Goal: Task Accomplishment & Management: Complete application form

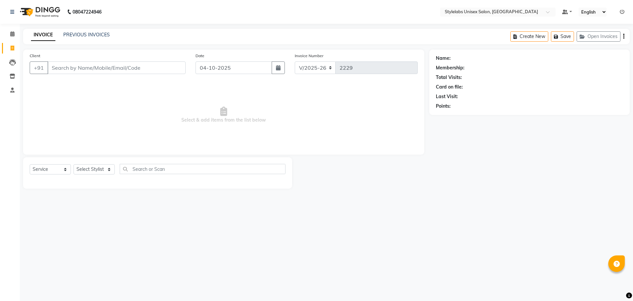
select select "6674"
select select "service"
click at [110, 171] on select "Select Stylist Admin (stylelabs123) [PERSON_NAME] Chitra Manager Manager stylel…" at bounding box center [94, 169] width 41 height 10
select select "58901"
click at [74, 164] on select "Select Stylist Admin (stylelabs123) [PERSON_NAME] Chitra Manager Manager stylel…" at bounding box center [94, 169] width 41 height 10
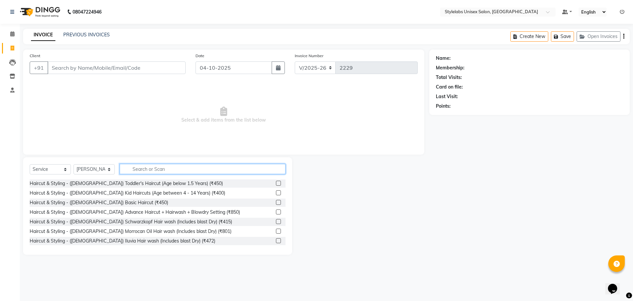
click at [167, 167] on input "text" at bounding box center [203, 169] width 166 height 10
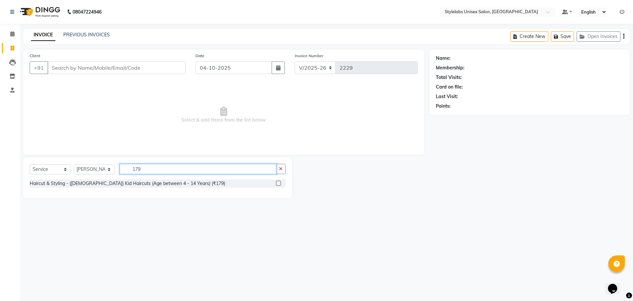
type input "179"
click at [281, 183] on label at bounding box center [278, 182] width 5 height 5
click at [280, 183] on input "checkbox" at bounding box center [278, 183] width 4 height 4
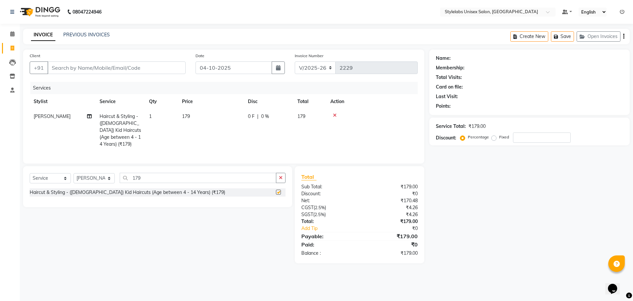
checkbox input "false"
click at [149, 177] on input "179" at bounding box center [198, 178] width 157 height 10
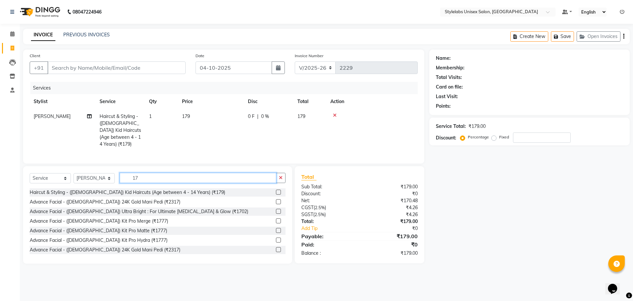
type input "1"
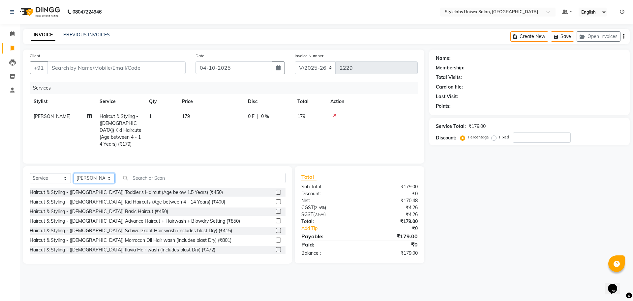
click at [110, 176] on select "Select Stylist Admin (stylelabs123) [PERSON_NAME] Chitra Manager Manager stylel…" at bounding box center [94, 178] width 41 height 10
select select "93050"
click at [74, 173] on select "Select Stylist Admin (stylelabs123) [PERSON_NAME] Chitra Manager Manager stylel…" at bounding box center [94, 178] width 41 height 10
click at [168, 176] on input "text" at bounding box center [203, 178] width 166 height 10
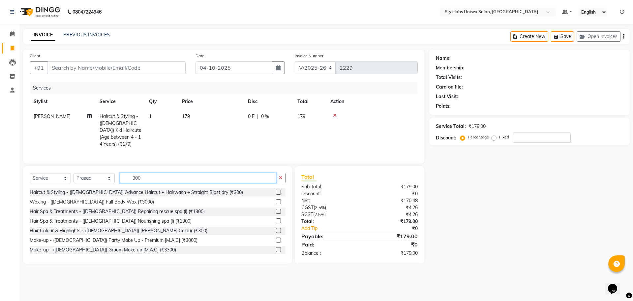
type input "300"
click at [276, 189] on label at bounding box center [278, 191] width 5 height 5
click at [276, 190] on input "checkbox" at bounding box center [278, 192] width 4 height 4
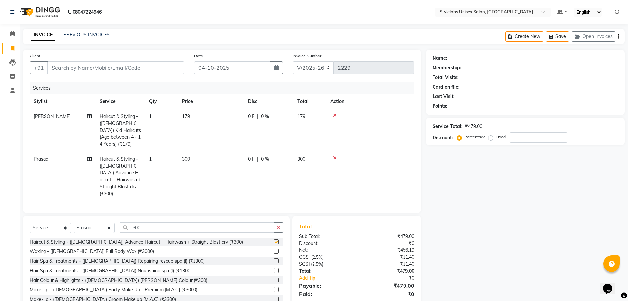
checkbox input "false"
drag, startPoint x: 148, startPoint y: 219, endPoint x: 142, endPoint y: 216, distance: 7.2
click at [148, 222] on input "300" at bounding box center [197, 227] width 154 height 10
type input "3"
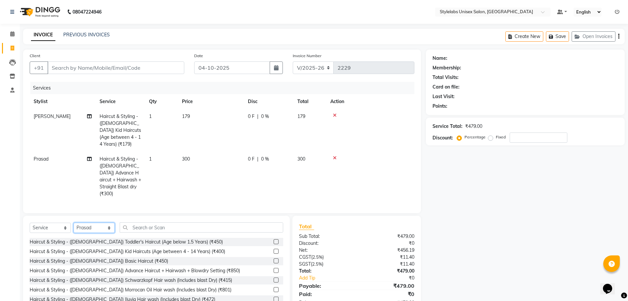
click at [113, 222] on select "Select Stylist Admin (stylelabs123) [PERSON_NAME] Chitra Manager Manager stylel…" at bounding box center [94, 227] width 41 height 10
select select "58901"
click at [74, 222] on select "Select Stylist Admin (stylelabs123) [PERSON_NAME] Chitra Manager Manager stylel…" at bounding box center [94, 227] width 41 height 10
click at [171, 222] on input "text" at bounding box center [202, 227] width 164 height 10
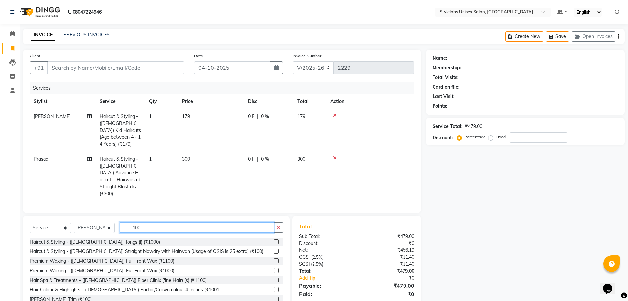
click at [149, 222] on input "100" at bounding box center [197, 227] width 154 height 10
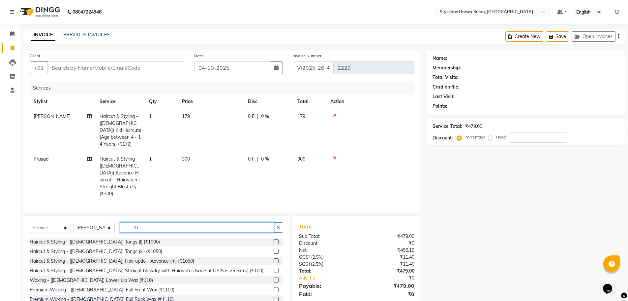
type input "1"
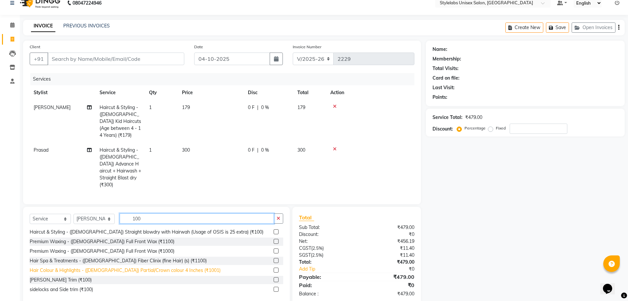
scroll to position [13, 0]
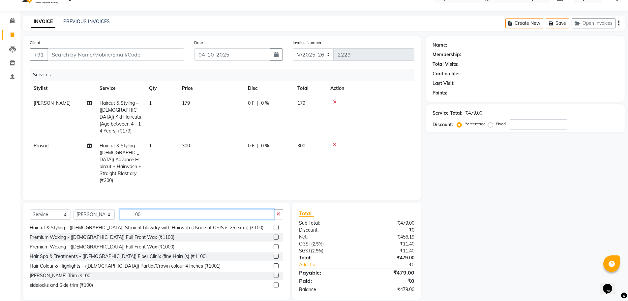
type input "100"
click at [274, 282] on label at bounding box center [276, 284] width 5 height 5
click at [274, 283] on input "checkbox" at bounding box center [276, 285] width 4 height 4
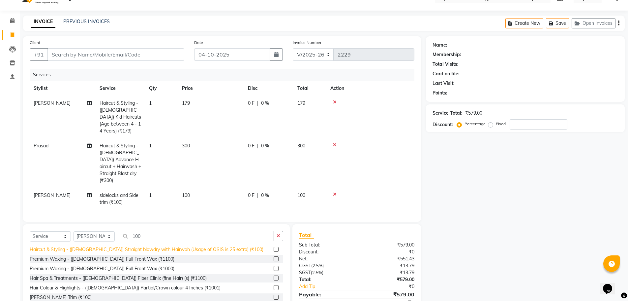
checkbox input "false"
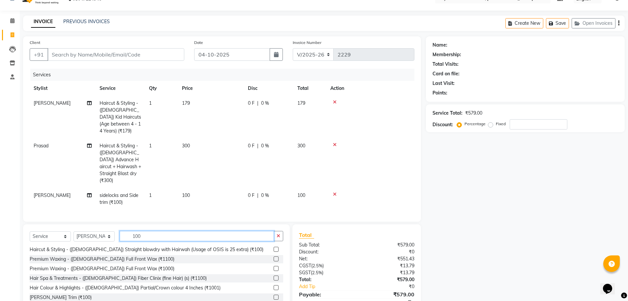
click at [149, 231] on input "100" at bounding box center [197, 236] width 154 height 10
type input "1"
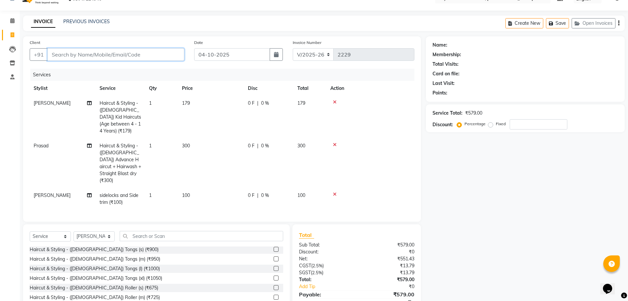
click at [150, 56] on input "Client" at bounding box center [116, 54] width 137 height 13
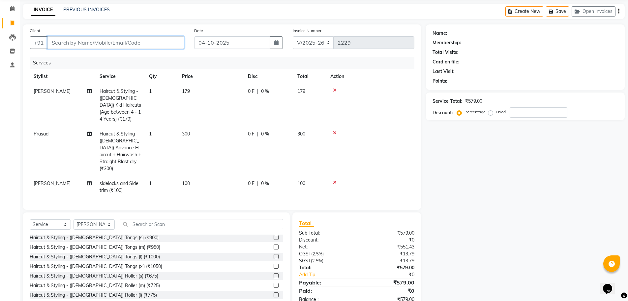
scroll to position [35, 0]
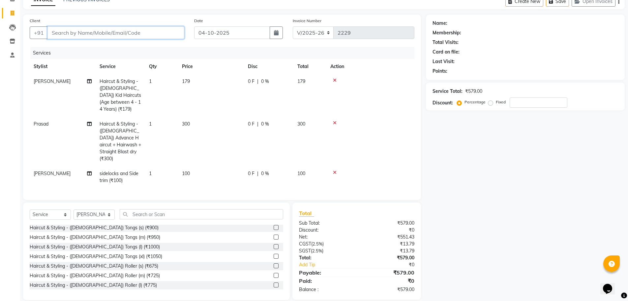
click at [159, 31] on input "Client" at bounding box center [116, 32] width 137 height 13
type input "s"
type input "0"
type input "st"
click at [332, 170] on div at bounding box center [371, 172] width 80 height 5
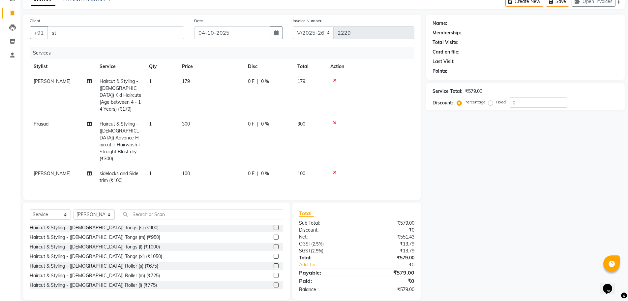
click at [335, 170] on icon at bounding box center [335, 172] width 4 height 5
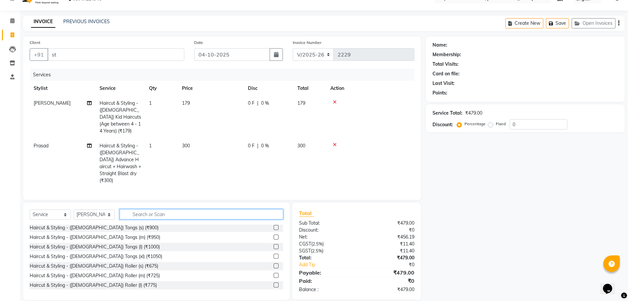
click at [169, 209] on input "text" at bounding box center [202, 214] width 164 height 10
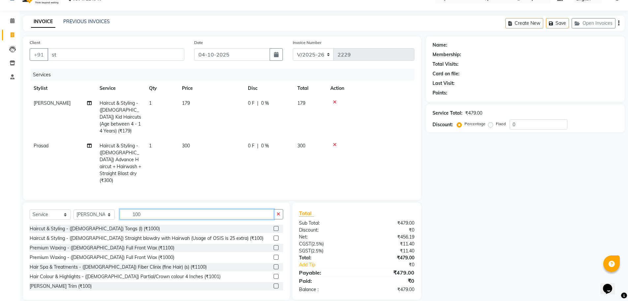
type input "100"
click at [274, 283] on label at bounding box center [276, 285] width 5 height 5
click at [274, 284] on input "checkbox" at bounding box center [276, 286] width 4 height 4
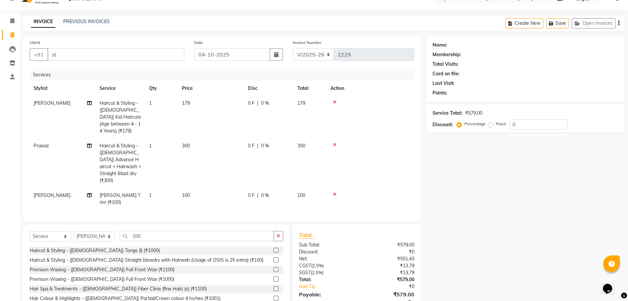
checkbox input "false"
click at [64, 52] on input "st" at bounding box center [116, 54] width 137 height 13
type input "s"
type input "t"
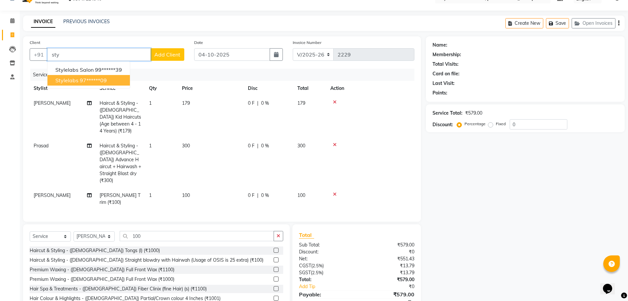
click at [95, 80] on ngb-highlight "97******09" at bounding box center [93, 80] width 27 height 7
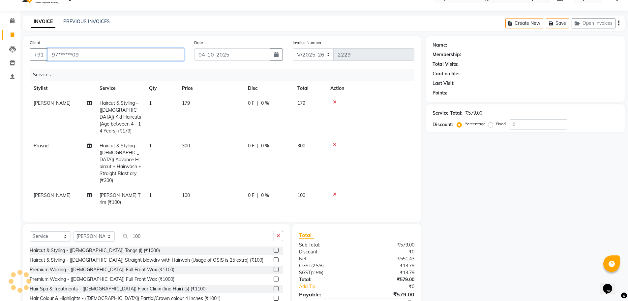
type input "97******09"
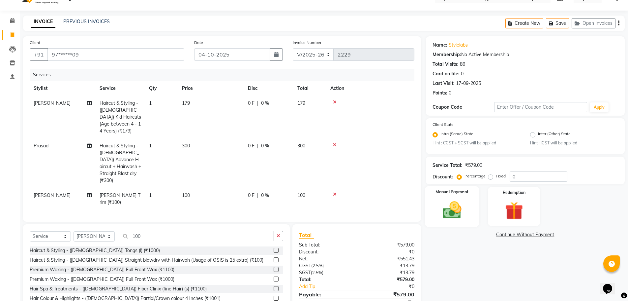
click at [449, 212] on img at bounding box center [452, 209] width 30 height 21
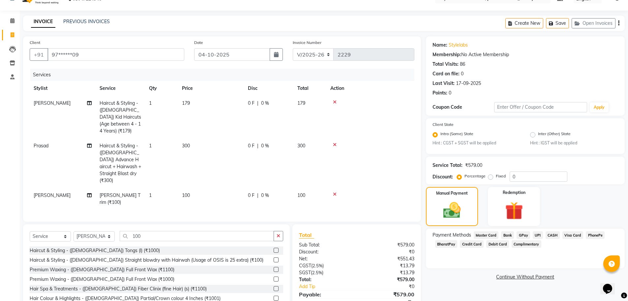
click at [549, 233] on span "CASH" at bounding box center [553, 235] width 14 height 8
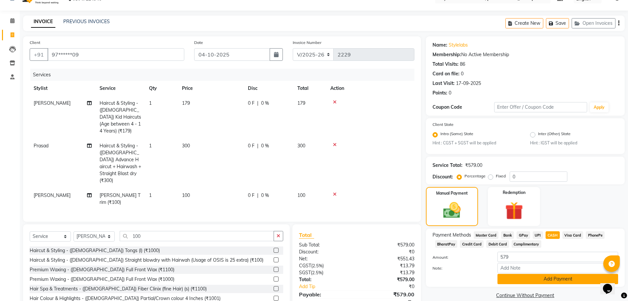
click at [510, 277] on button "Add Payment" at bounding box center [558, 278] width 121 height 10
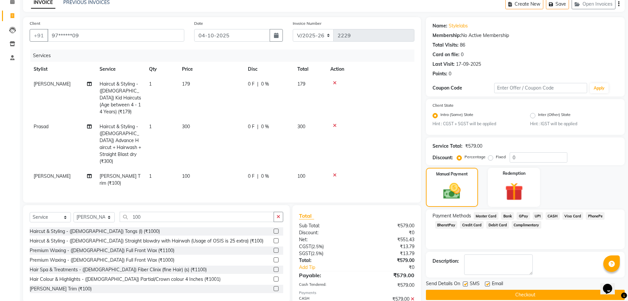
scroll to position [51, 0]
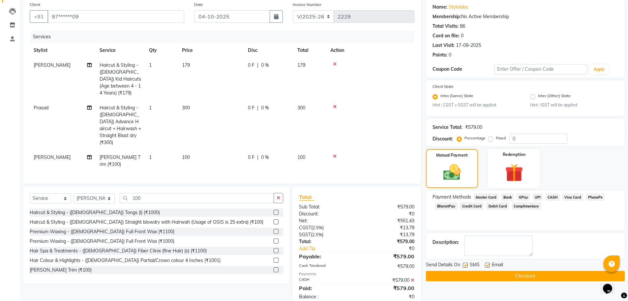
click at [507, 278] on button "Checkout" at bounding box center [525, 276] width 199 height 10
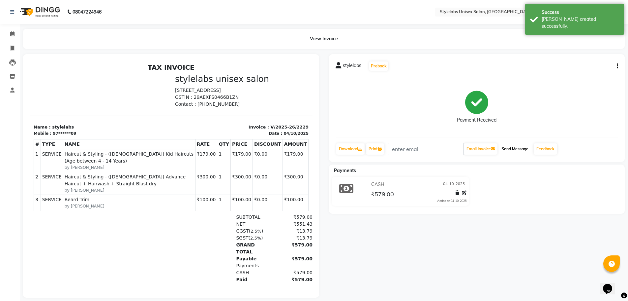
click at [512, 145] on button "Send Message" at bounding box center [515, 148] width 32 height 11
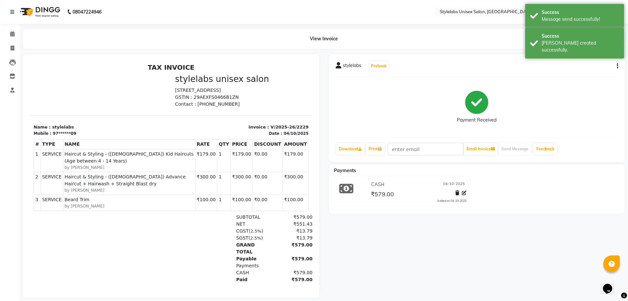
select select "service"
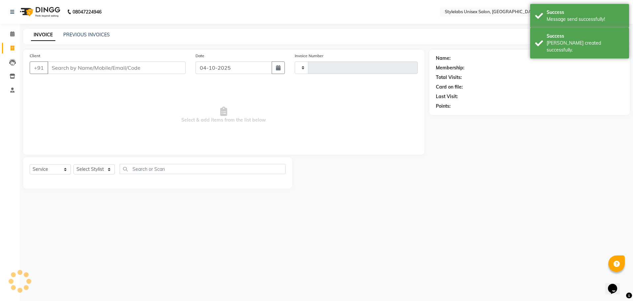
type input "2230"
select select "6674"
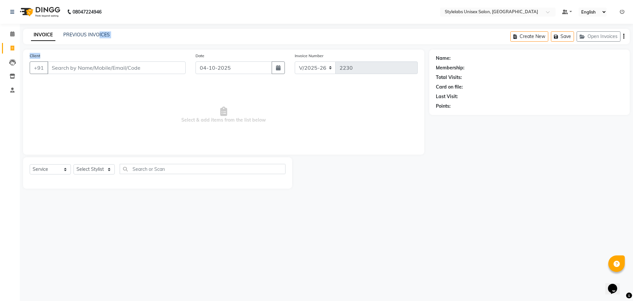
drag, startPoint x: 100, startPoint y: 47, endPoint x: 105, endPoint y: 57, distance: 11.2
click at [105, 57] on main "INVOICE PREVIOUS INVOICES Create New Save Open Invoices Client +91 Date [DATE] …" at bounding box center [327, 114] width 614 height 170
click at [92, 33] on link "PREVIOUS INVOICES" at bounding box center [86, 35] width 47 height 6
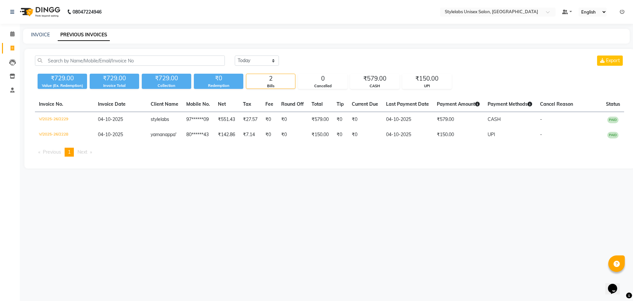
click at [32, 28] on div "08047224946 Select Location × Stylelabs Unisex Salon, Vinayakanagar Default Pan…" at bounding box center [316, 150] width 633 height 301
click at [36, 32] on link "INVOICE" at bounding box center [40, 35] width 19 height 6
select select "6674"
select select "service"
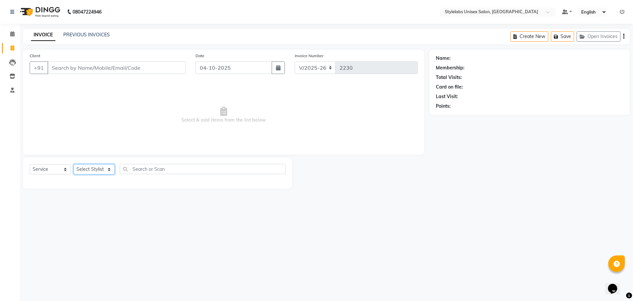
click at [110, 171] on select "Select Stylist Admin (stylelabs123) [PERSON_NAME] Chitra Manager Manager stylel…" at bounding box center [94, 169] width 41 height 10
select select "93052"
click at [74, 164] on select "Select Stylist Admin (stylelabs123) [PERSON_NAME] Chitra Manager Manager stylel…" at bounding box center [94, 169] width 41 height 10
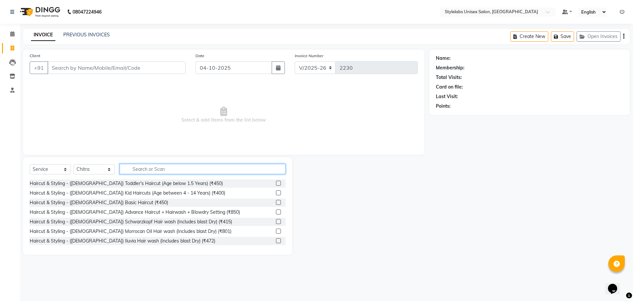
click at [171, 170] on input "text" at bounding box center [203, 169] width 166 height 10
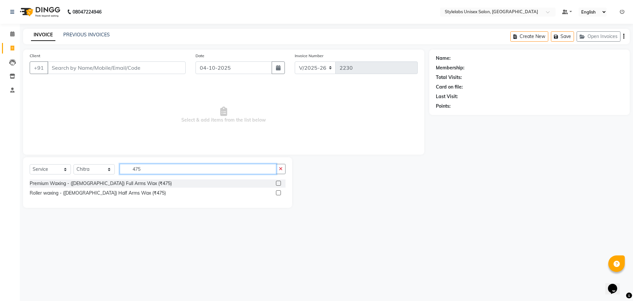
type input "475"
click at [280, 183] on label at bounding box center [278, 182] width 5 height 5
click at [280, 183] on input "checkbox" at bounding box center [278, 183] width 4 height 4
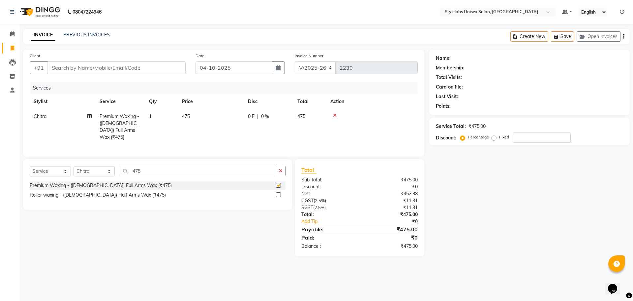
checkbox input "false"
click at [141, 168] on input "475" at bounding box center [198, 171] width 157 height 10
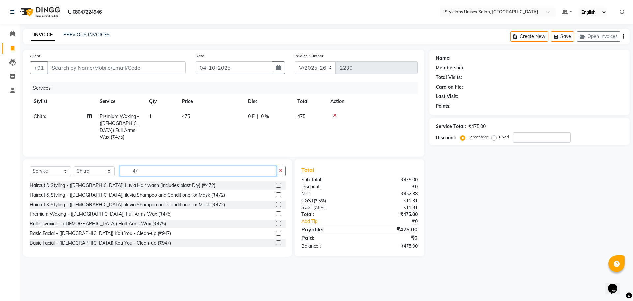
type input "4"
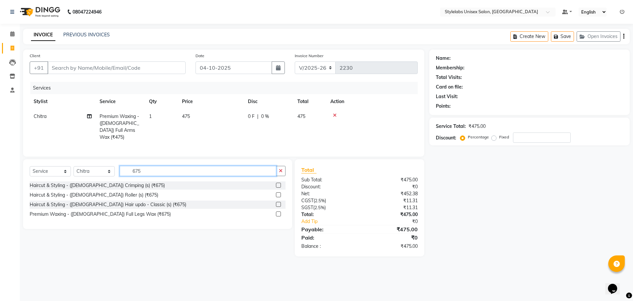
type input "675"
click at [280, 211] on label at bounding box center [278, 213] width 5 height 5
click at [280, 212] on input "checkbox" at bounding box center [278, 214] width 4 height 4
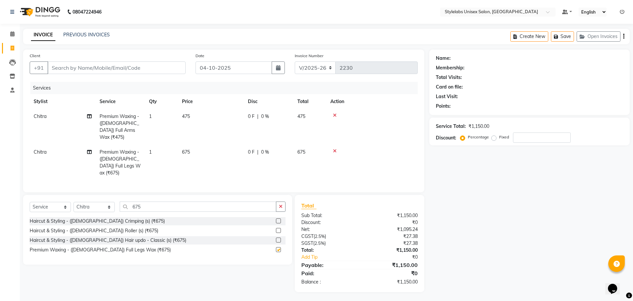
checkbox input "false"
click at [146, 201] on input "675" at bounding box center [198, 206] width 157 height 10
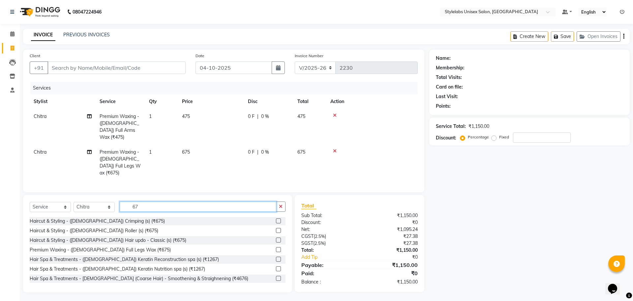
type input "6"
type input "250"
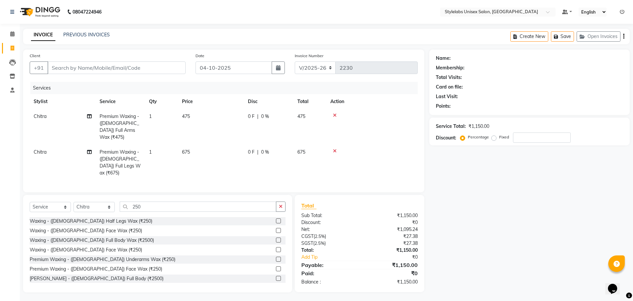
drag, startPoint x: 272, startPoint y: 249, endPoint x: 272, endPoint y: 245, distance: 4.6
click at [276, 256] on label at bounding box center [278, 258] width 5 height 5
click at [276, 257] on input "checkbox" at bounding box center [278, 259] width 4 height 4
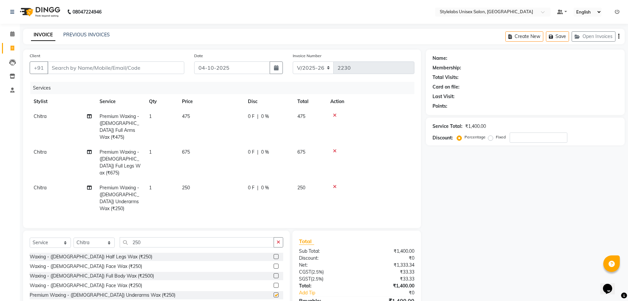
checkbox input "false"
click at [335, 148] on icon at bounding box center [335, 150] width 4 height 5
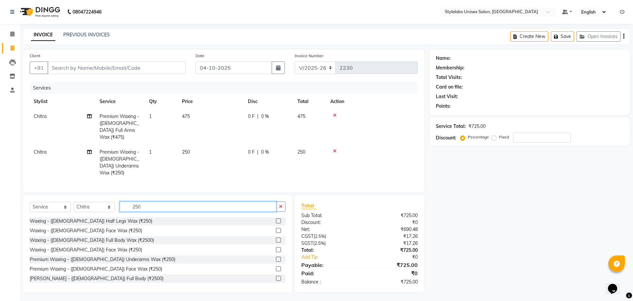
click at [141, 201] on input "250" at bounding box center [198, 206] width 157 height 10
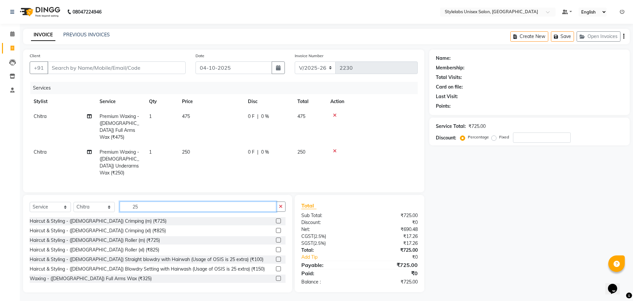
type input "2"
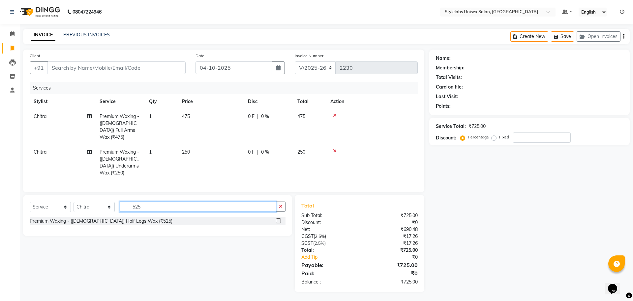
type input "525"
click at [278, 218] on label at bounding box center [278, 220] width 5 height 5
click at [278, 219] on input "checkbox" at bounding box center [278, 221] width 4 height 4
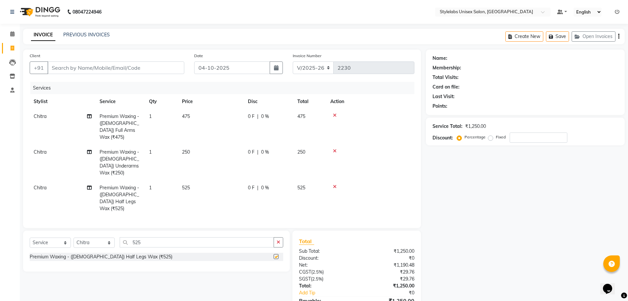
checkbox input "false"
click at [154, 66] on input "Client" at bounding box center [116, 67] width 137 height 13
type input "6"
type input "0"
type input "6305177918"
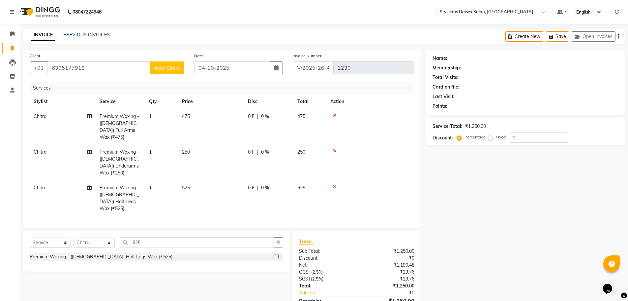
click at [161, 66] on span "Add Client" at bounding box center [167, 67] width 26 height 7
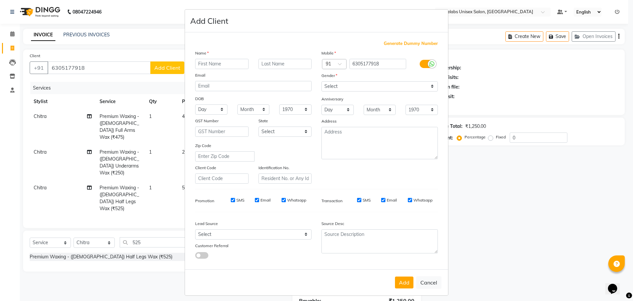
click at [228, 67] on input "text" at bounding box center [221, 64] width 53 height 10
type input "[PERSON_NAME]"
click at [431, 87] on select "Select [DEMOGRAPHIC_DATA] [DEMOGRAPHIC_DATA] Other Prefer Not To Say" at bounding box center [380, 86] width 116 height 10
select select "[DEMOGRAPHIC_DATA]"
click at [322, 81] on select "Select [DEMOGRAPHIC_DATA] [DEMOGRAPHIC_DATA] Other Prefer Not To Say" at bounding box center [380, 86] width 116 height 10
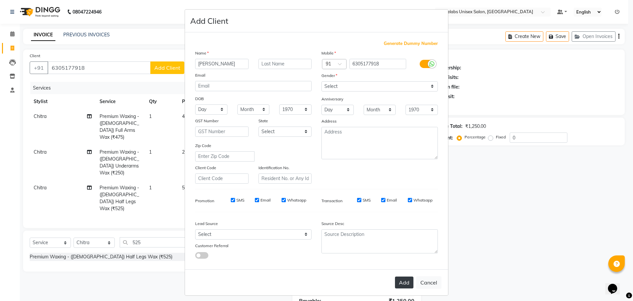
click at [405, 281] on button "Add" at bounding box center [404, 282] width 18 height 12
type input "63******18"
select select
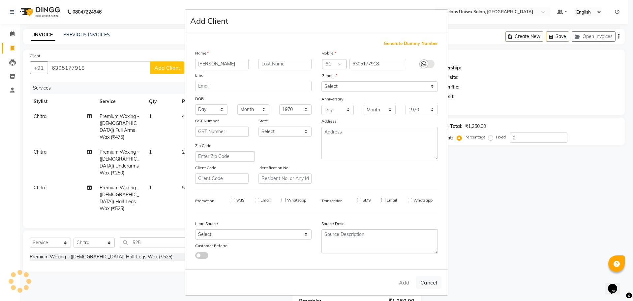
select select
checkbox input "false"
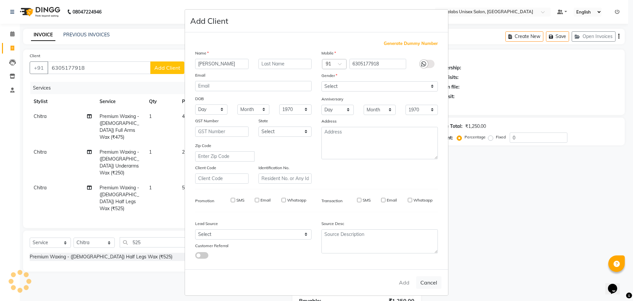
checkbox input "false"
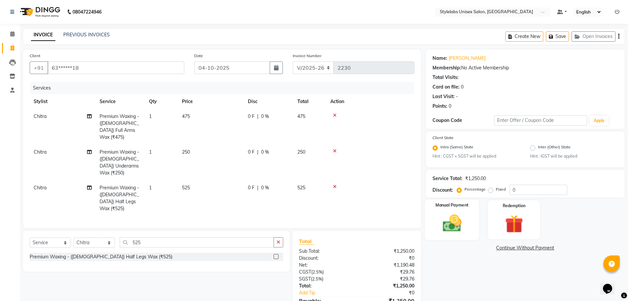
click at [457, 224] on img at bounding box center [452, 222] width 30 height 21
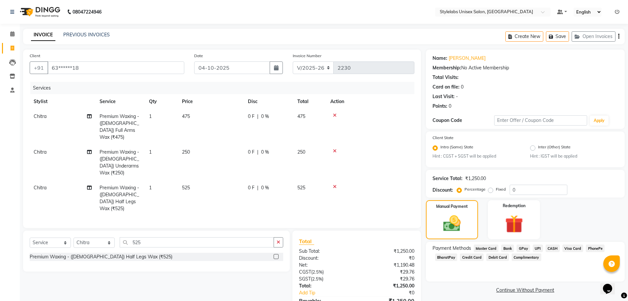
click at [536, 248] on span "UPI" at bounding box center [538, 248] width 10 height 8
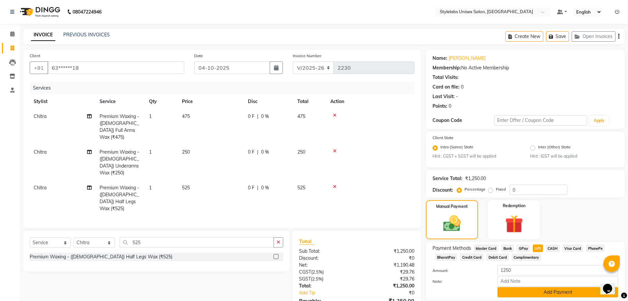
click at [515, 288] on button "Add Payment" at bounding box center [558, 292] width 121 height 10
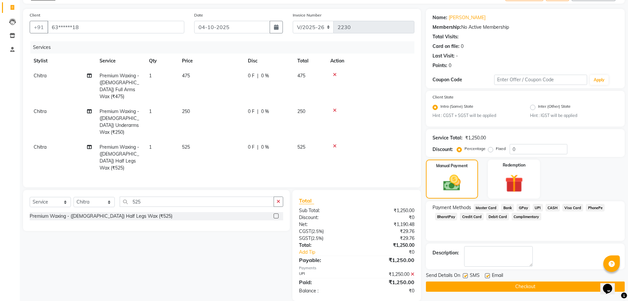
scroll to position [41, 0]
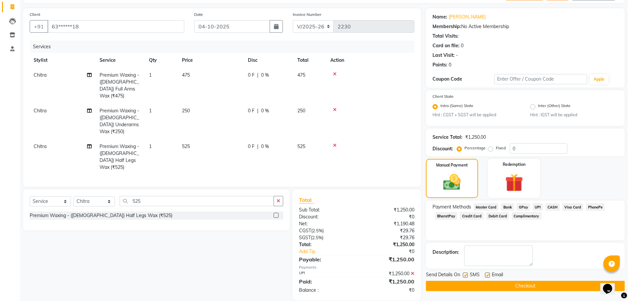
click at [511, 281] on button "Checkout" at bounding box center [525, 285] width 199 height 10
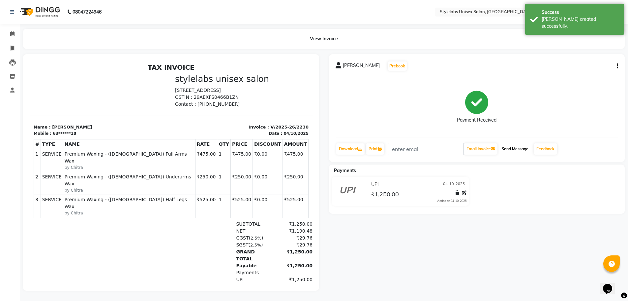
click at [519, 149] on button "Send Message" at bounding box center [515, 148] width 32 height 11
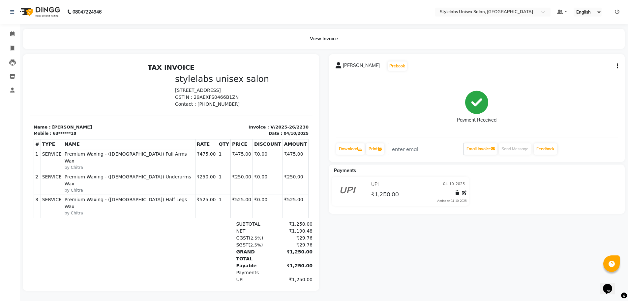
select select "service"
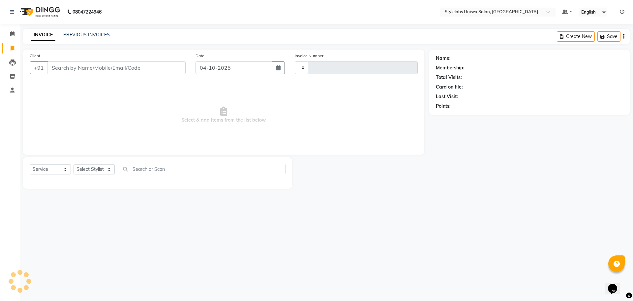
type input "2231"
select select "6674"
click at [109, 171] on select "Select Stylist Admin (stylelabs123) [PERSON_NAME] Chitra Manager Manager stylel…" at bounding box center [94, 169] width 41 height 10
select select "82673"
click at [74, 164] on select "Select Stylist Admin (stylelabs123) [PERSON_NAME] Chitra Manager Manager stylel…" at bounding box center [94, 169] width 41 height 10
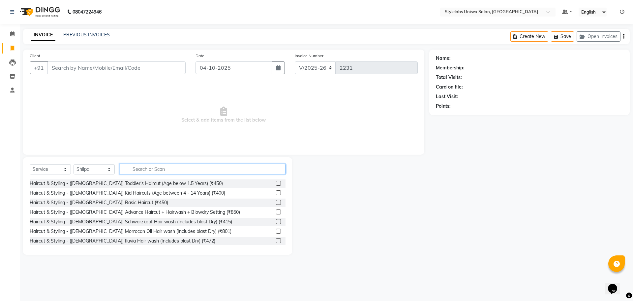
click at [174, 171] on input "text" at bounding box center [203, 169] width 166 height 10
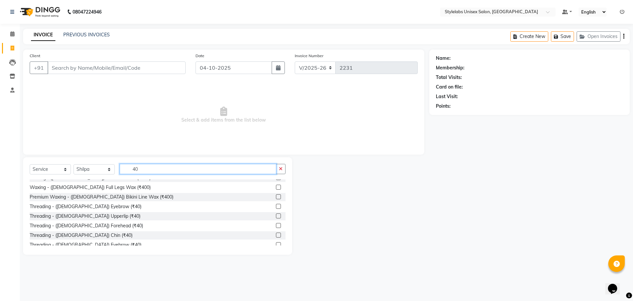
scroll to position [66, 0]
type input "40"
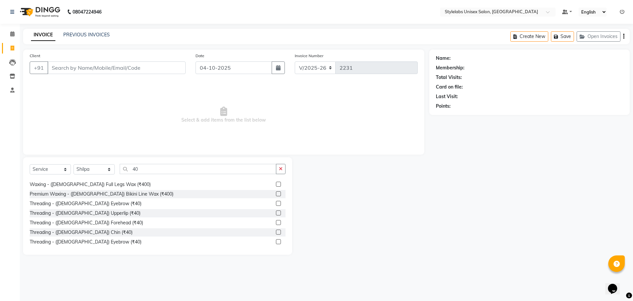
click at [276, 203] on label at bounding box center [278, 203] width 5 height 5
click at [276, 203] on input "checkbox" at bounding box center [278, 203] width 4 height 4
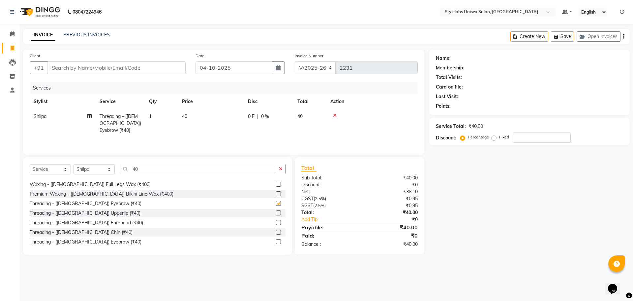
checkbox input "false"
click at [276, 221] on label at bounding box center [278, 222] width 5 height 5
click at [276, 221] on input "checkbox" at bounding box center [278, 222] width 4 height 4
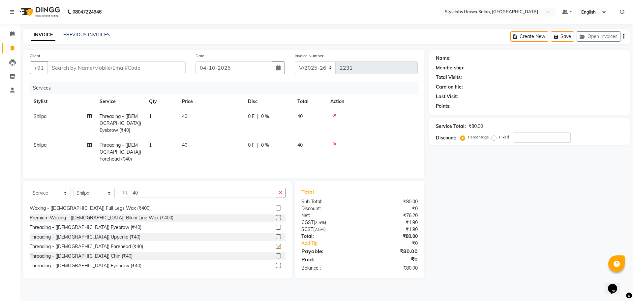
checkbox input "false"
click at [335, 113] on icon at bounding box center [335, 115] width 4 height 5
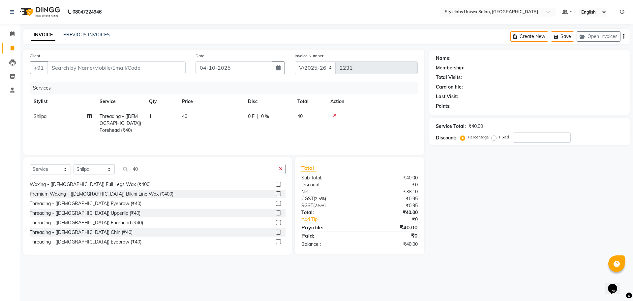
click at [334, 115] on icon at bounding box center [335, 115] width 4 height 5
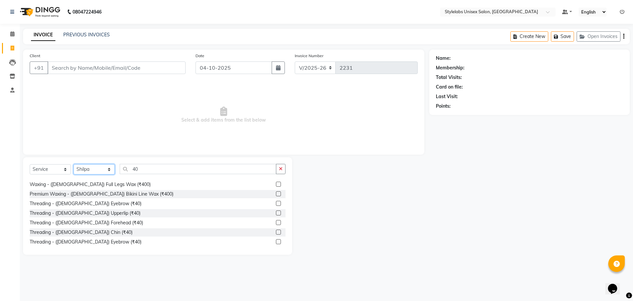
drag, startPoint x: 109, startPoint y: 170, endPoint x: 110, endPoint y: 174, distance: 4.0
click at [109, 170] on select "Select Stylist Admin (stylelabs123) [PERSON_NAME] Chitra Manager Manager stylel…" at bounding box center [94, 169] width 41 height 10
select select "58901"
click at [74, 164] on select "Select Stylist Admin (stylelabs123) [PERSON_NAME] Chitra Manager Manager stylel…" at bounding box center [94, 169] width 41 height 10
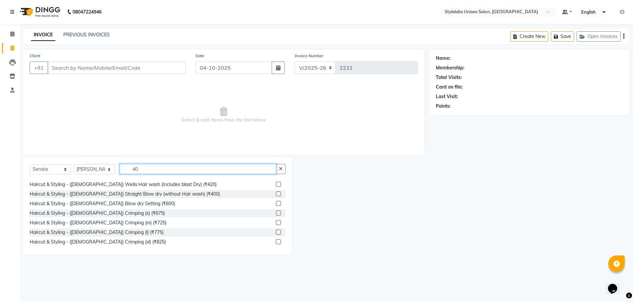
click at [151, 167] on input "40" at bounding box center [198, 169] width 157 height 10
type input "4"
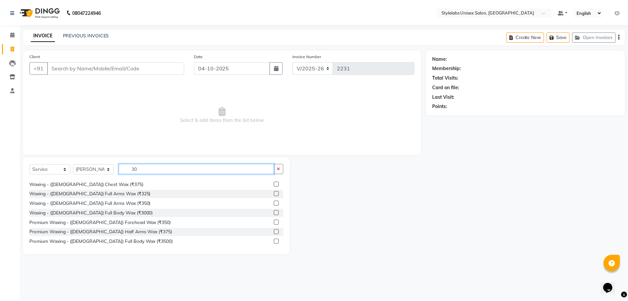
scroll to position [0, 0]
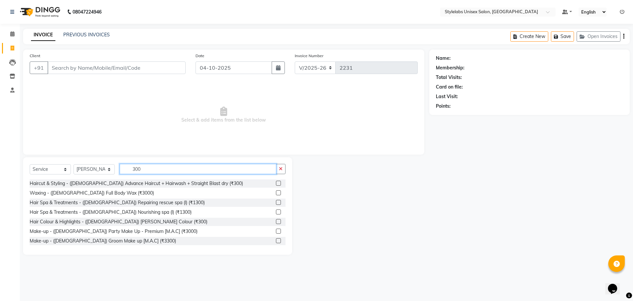
type input "300"
click at [276, 182] on label at bounding box center [278, 182] width 5 height 5
click at [276, 182] on input "checkbox" at bounding box center [278, 183] width 4 height 4
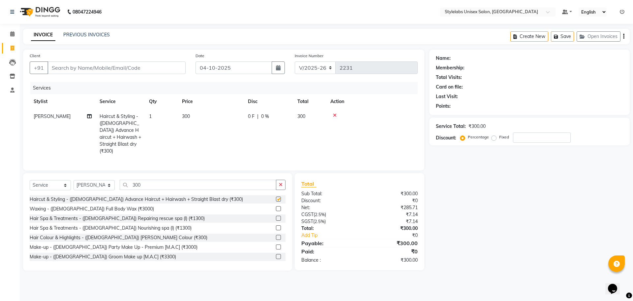
checkbox input "false"
drag, startPoint x: 175, startPoint y: 67, endPoint x: 171, endPoint y: 68, distance: 3.8
click at [176, 67] on input "Client" at bounding box center [117, 67] width 138 height 13
type input "9"
type input "0"
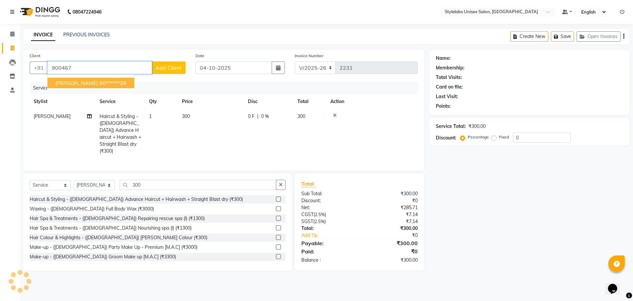
click at [110, 86] on button "[PERSON_NAME] 90******39" at bounding box center [91, 83] width 87 height 11
type input "90******39"
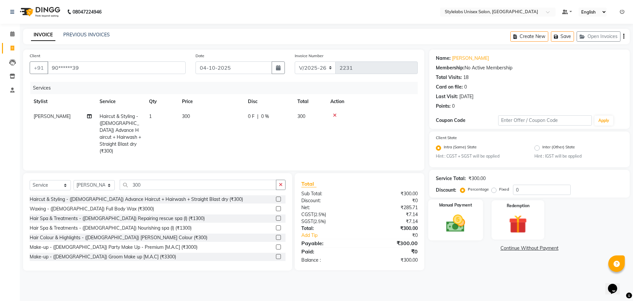
click at [460, 229] on img at bounding box center [455, 223] width 31 height 22
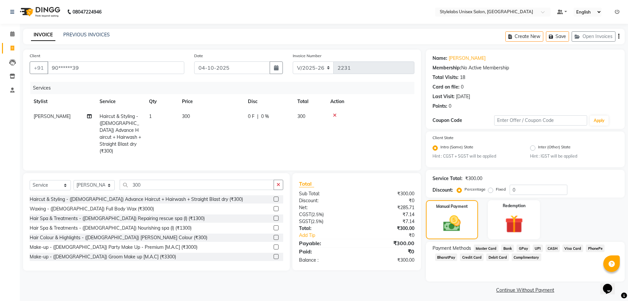
drag, startPoint x: 534, startPoint y: 246, endPoint x: 534, endPoint y: 261, distance: 14.5
click at [535, 246] on span "UPI" at bounding box center [538, 248] width 10 height 8
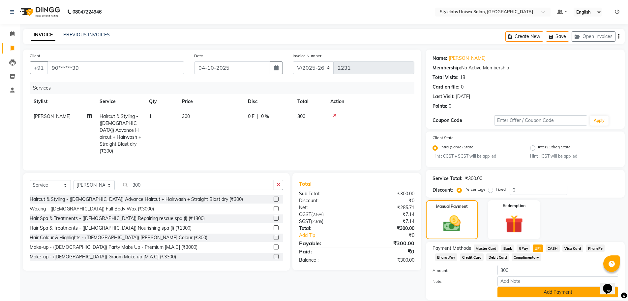
click at [511, 293] on button "Add Payment" at bounding box center [558, 292] width 121 height 10
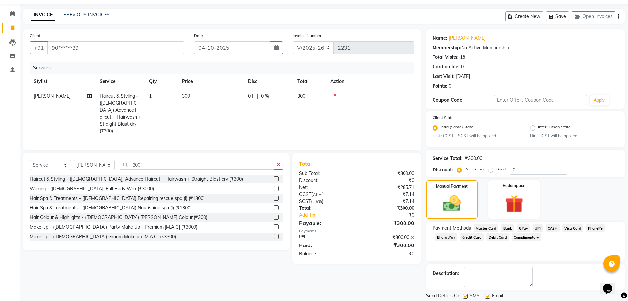
scroll to position [41, 0]
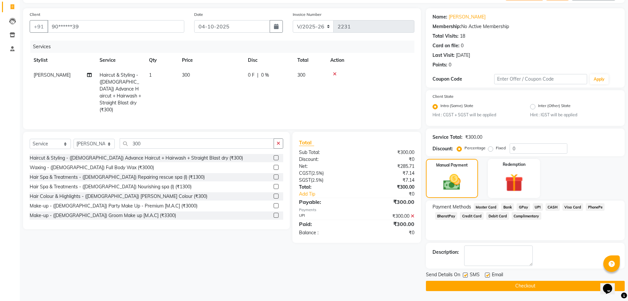
click at [518, 285] on button "Checkout" at bounding box center [525, 285] width 199 height 10
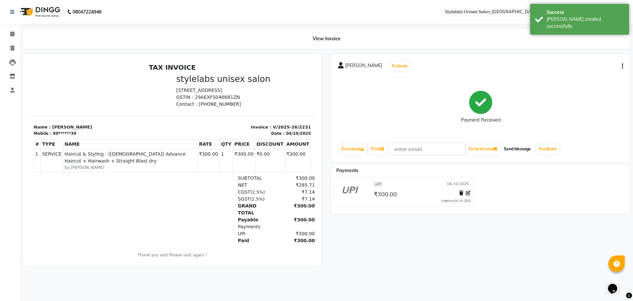
click at [528, 145] on button "Send Message" at bounding box center [517, 148] width 32 height 11
select select "6674"
select select "service"
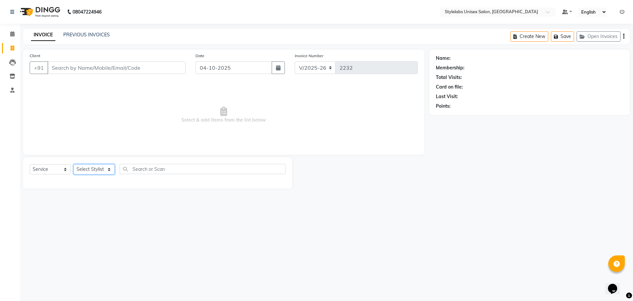
click at [110, 172] on select "Select Stylist Admin (stylelabs123) [PERSON_NAME] Chitra Manager Manager stylel…" at bounding box center [94, 169] width 41 height 10
select select "82673"
click at [74, 164] on select "Select Stylist Admin (stylelabs123) [PERSON_NAME] Chitra Manager Manager stylel…" at bounding box center [94, 169] width 41 height 10
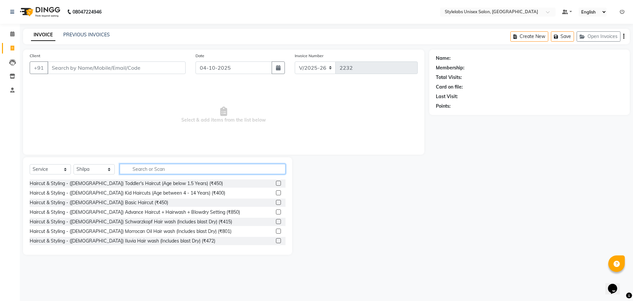
click at [175, 172] on input "text" at bounding box center [203, 169] width 166 height 10
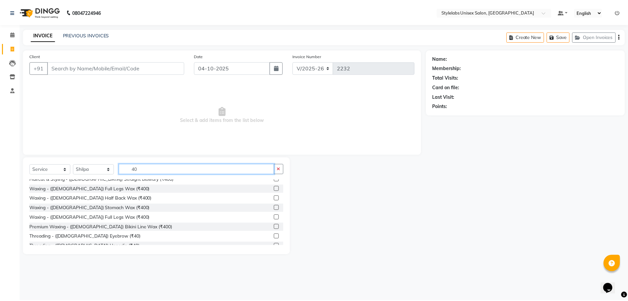
scroll to position [66, 0]
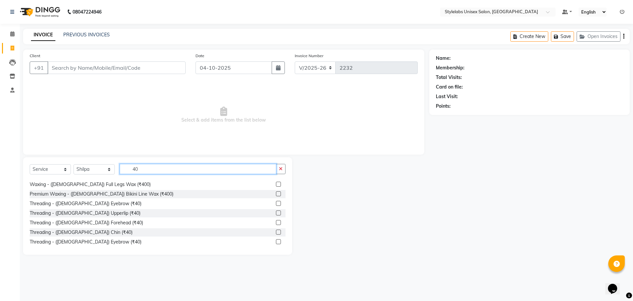
type input "40"
click at [276, 203] on label at bounding box center [278, 203] width 5 height 5
click at [276, 203] on input "checkbox" at bounding box center [278, 203] width 4 height 4
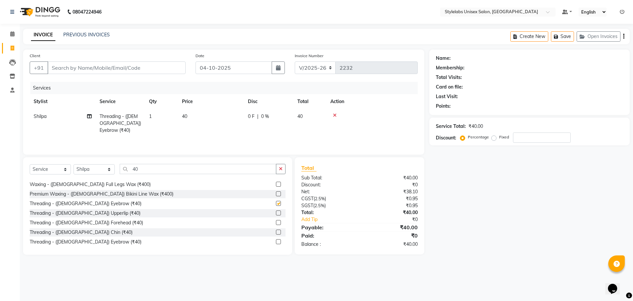
checkbox input "false"
click at [276, 221] on label at bounding box center [278, 222] width 5 height 5
click at [276, 221] on input "checkbox" at bounding box center [278, 222] width 4 height 4
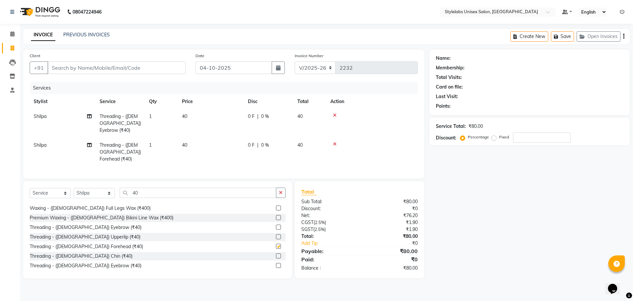
checkbox input "false"
click at [152, 69] on input "Client" at bounding box center [117, 67] width 138 height 13
type input "9"
type input "0"
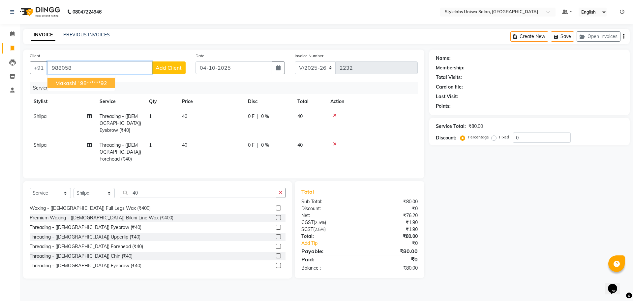
click at [97, 78] on button "Makashi ' 98******92" at bounding box center [82, 83] width 68 height 11
type input "98******92"
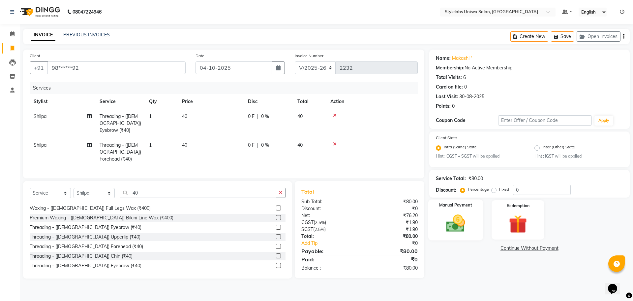
click at [459, 231] on img at bounding box center [455, 223] width 31 height 22
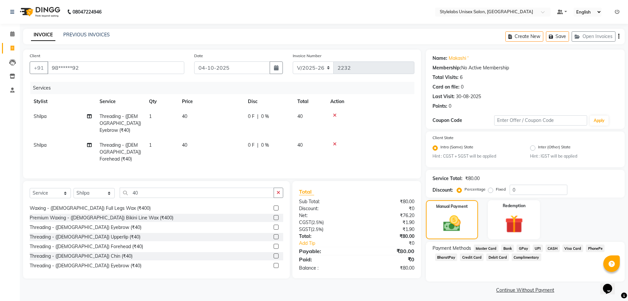
click at [537, 247] on span "UPI" at bounding box center [538, 248] width 10 height 8
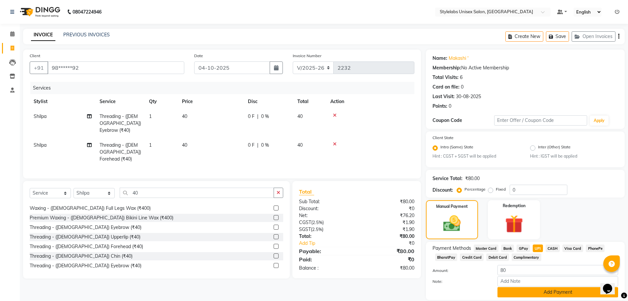
click at [522, 294] on button "Add Payment" at bounding box center [558, 292] width 121 height 10
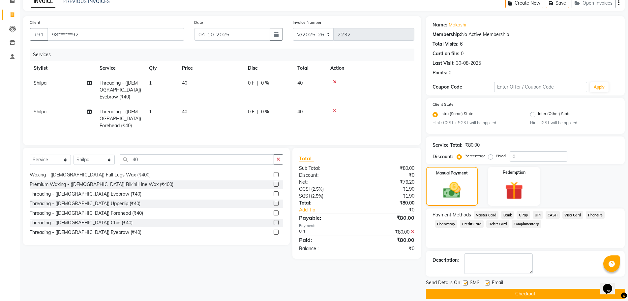
scroll to position [41, 0]
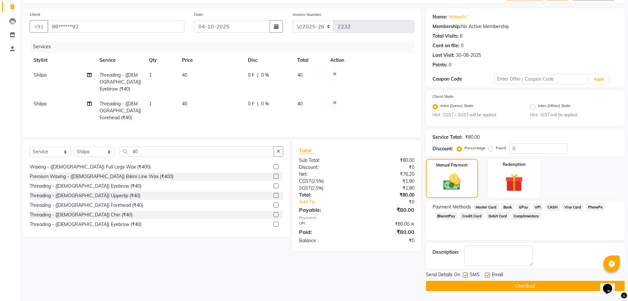
click at [527, 289] on button "Checkout" at bounding box center [525, 285] width 199 height 10
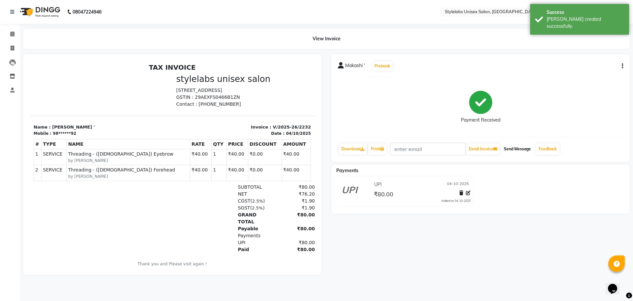
click at [527, 148] on button "Send Message" at bounding box center [517, 148] width 32 height 11
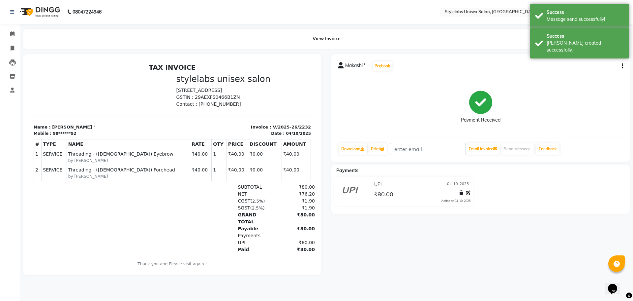
select select "service"
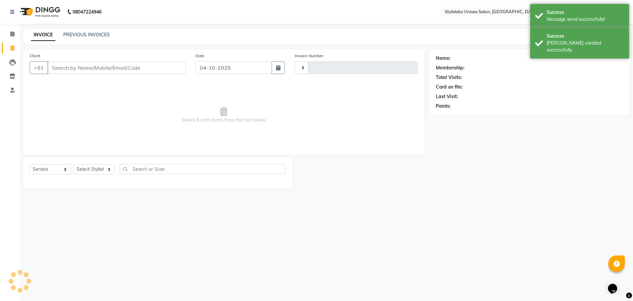
type input "2233"
select select "6674"
